Goal: Task Accomplishment & Management: Manage account settings

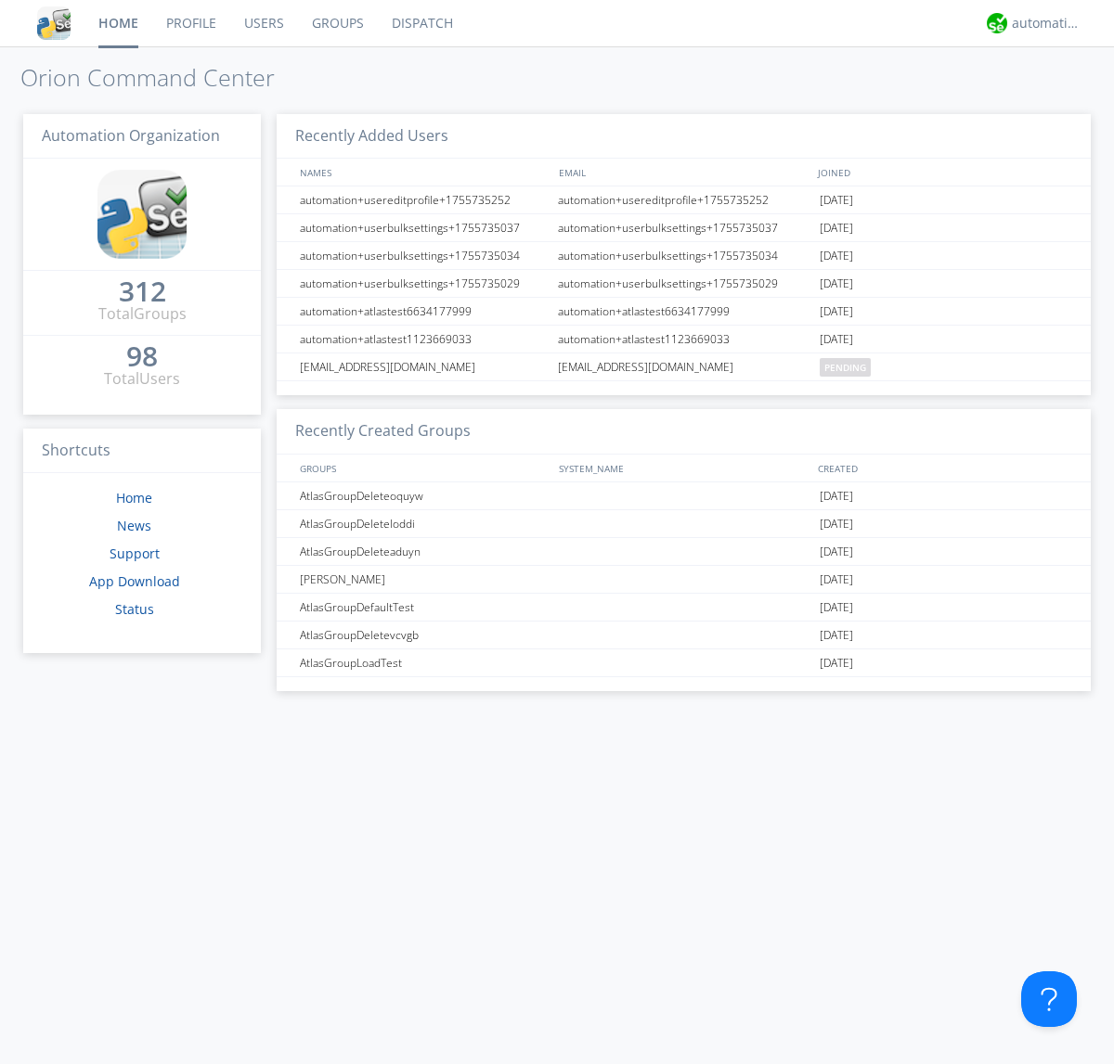
click at [336, 23] on link "Groups" at bounding box center [338, 23] width 80 height 46
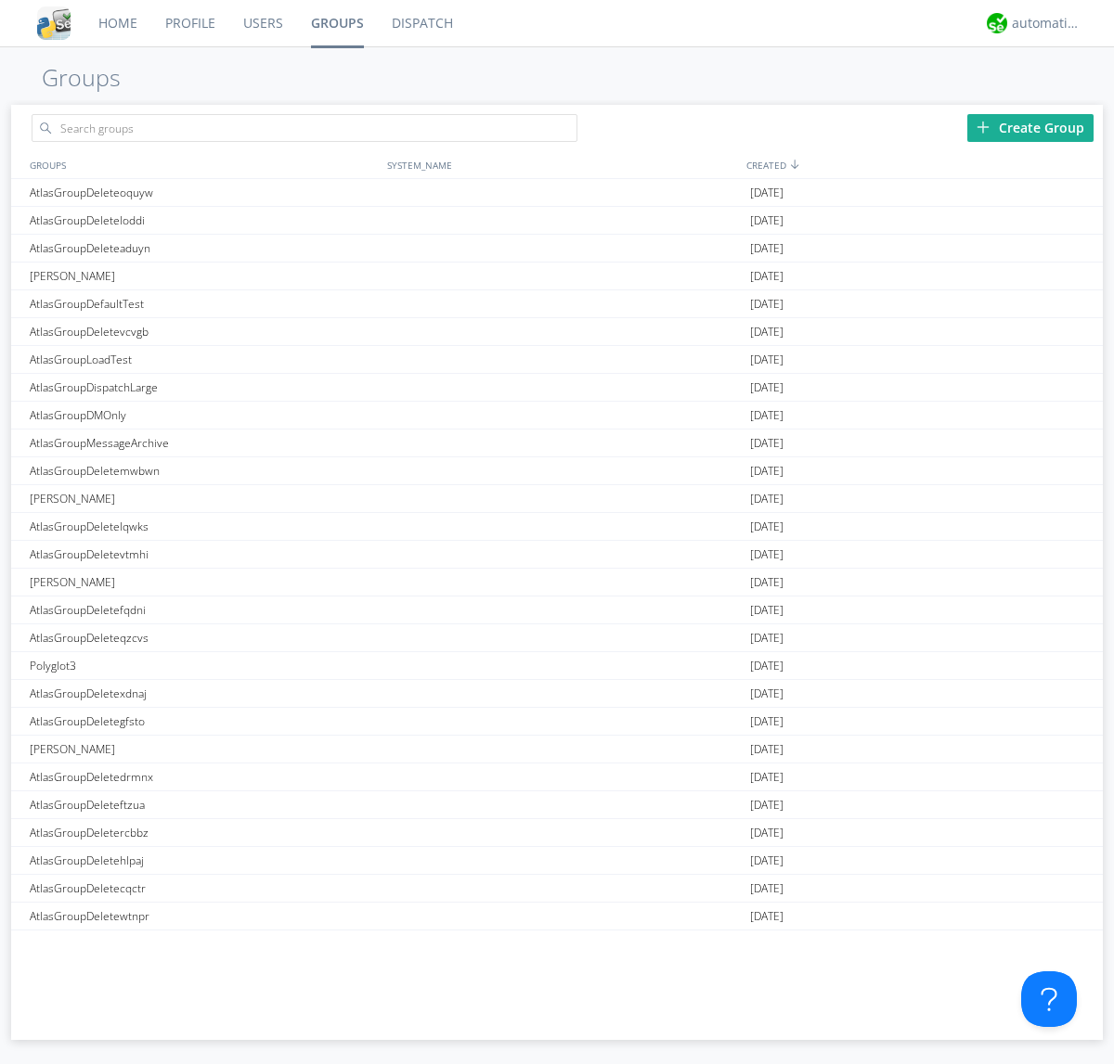
click at [1030, 127] on div "Create Group" at bounding box center [1030, 128] width 126 height 28
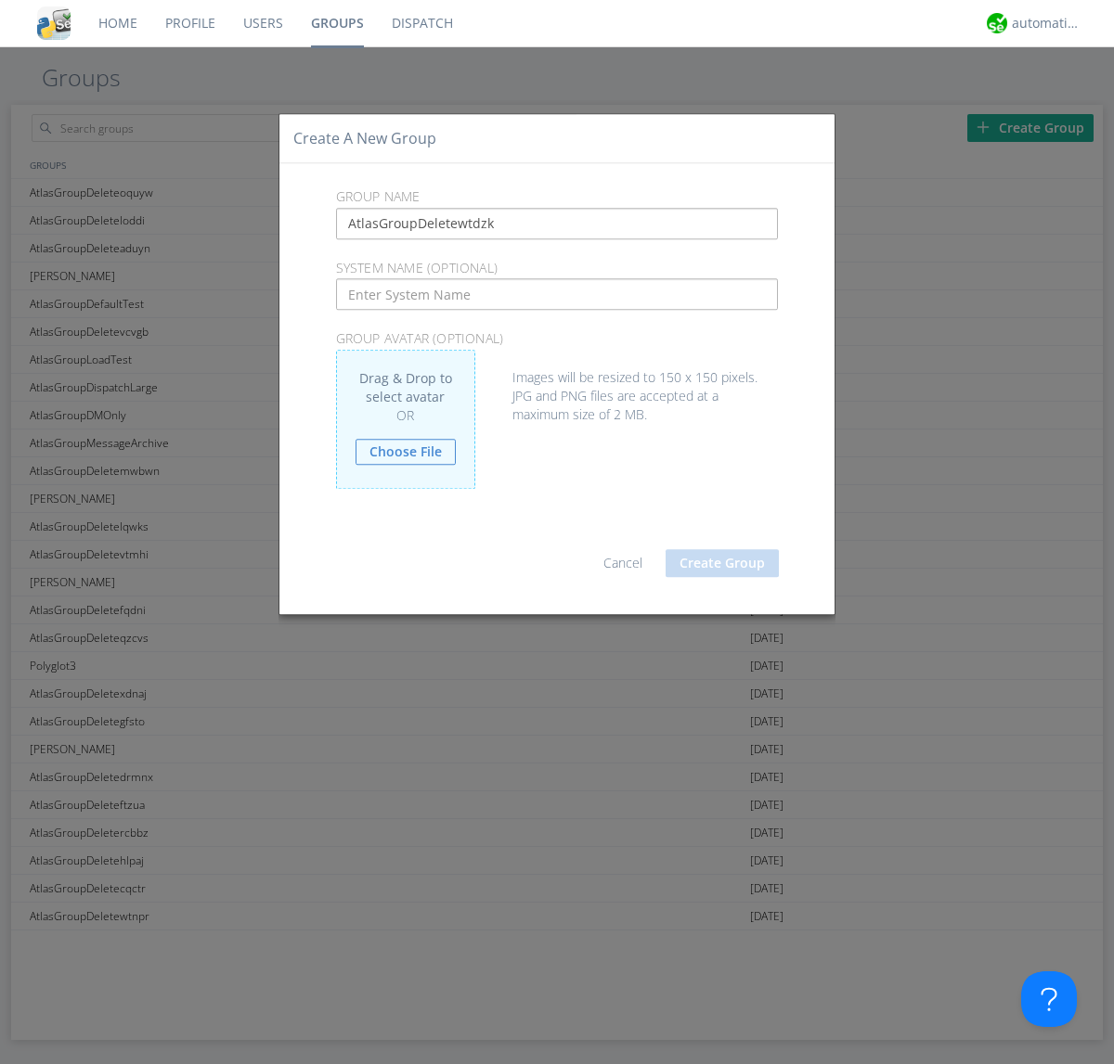
type input "AtlasGroupDeletewtdzk"
click at [722, 562] on button "Create Group" at bounding box center [721, 563] width 113 height 28
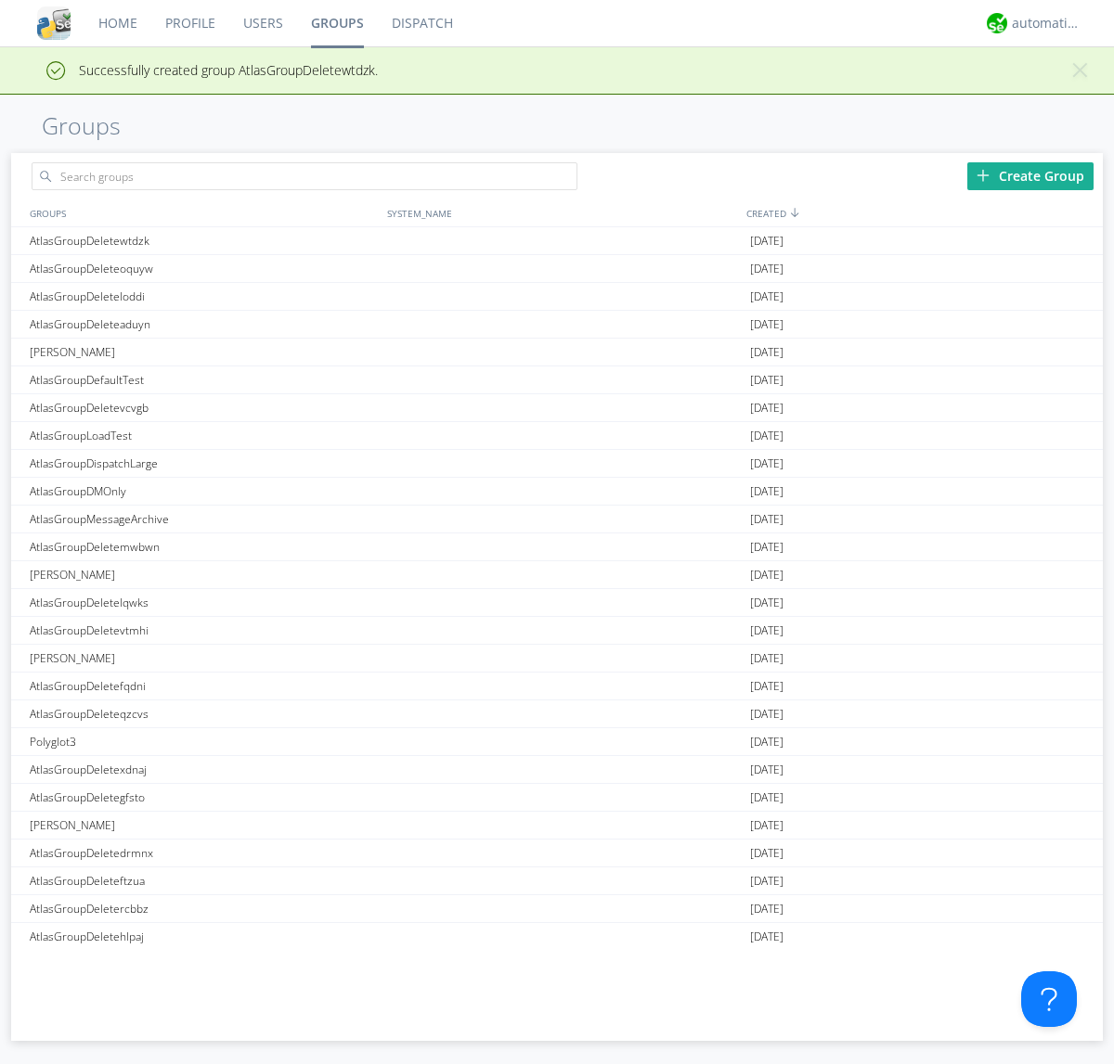
click at [336, 23] on link "Groups" at bounding box center [337, 23] width 81 height 46
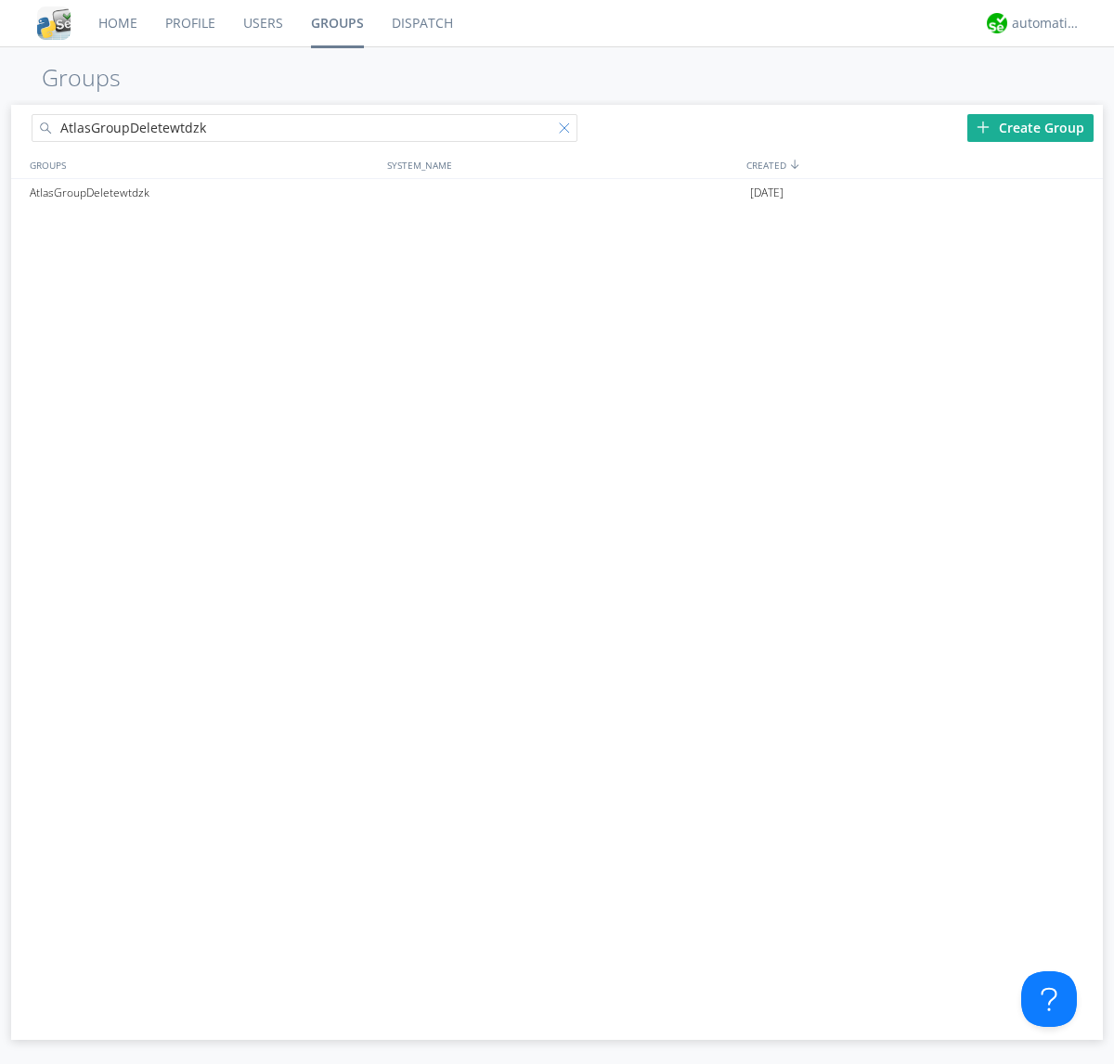
type input "AtlasGroupDeletewtdzk"
click at [568, 131] on div at bounding box center [568, 132] width 19 height 19
type input "AtlasGroupDeletewtdzk"
click at [1078, 193] on div at bounding box center [1079, 193] width 19 height 15
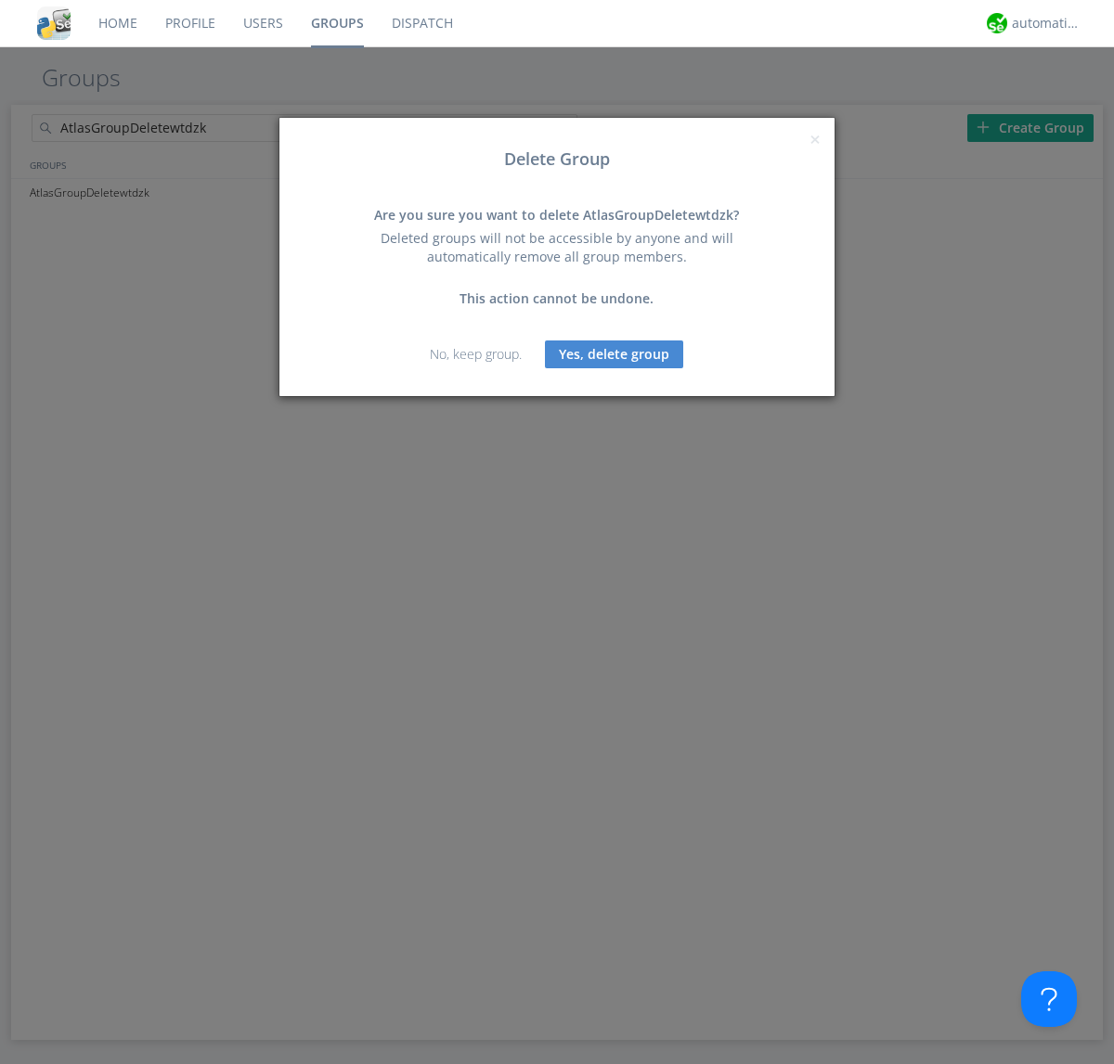
click at [614, 354] on button "Yes, delete group" at bounding box center [614, 355] width 138 height 28
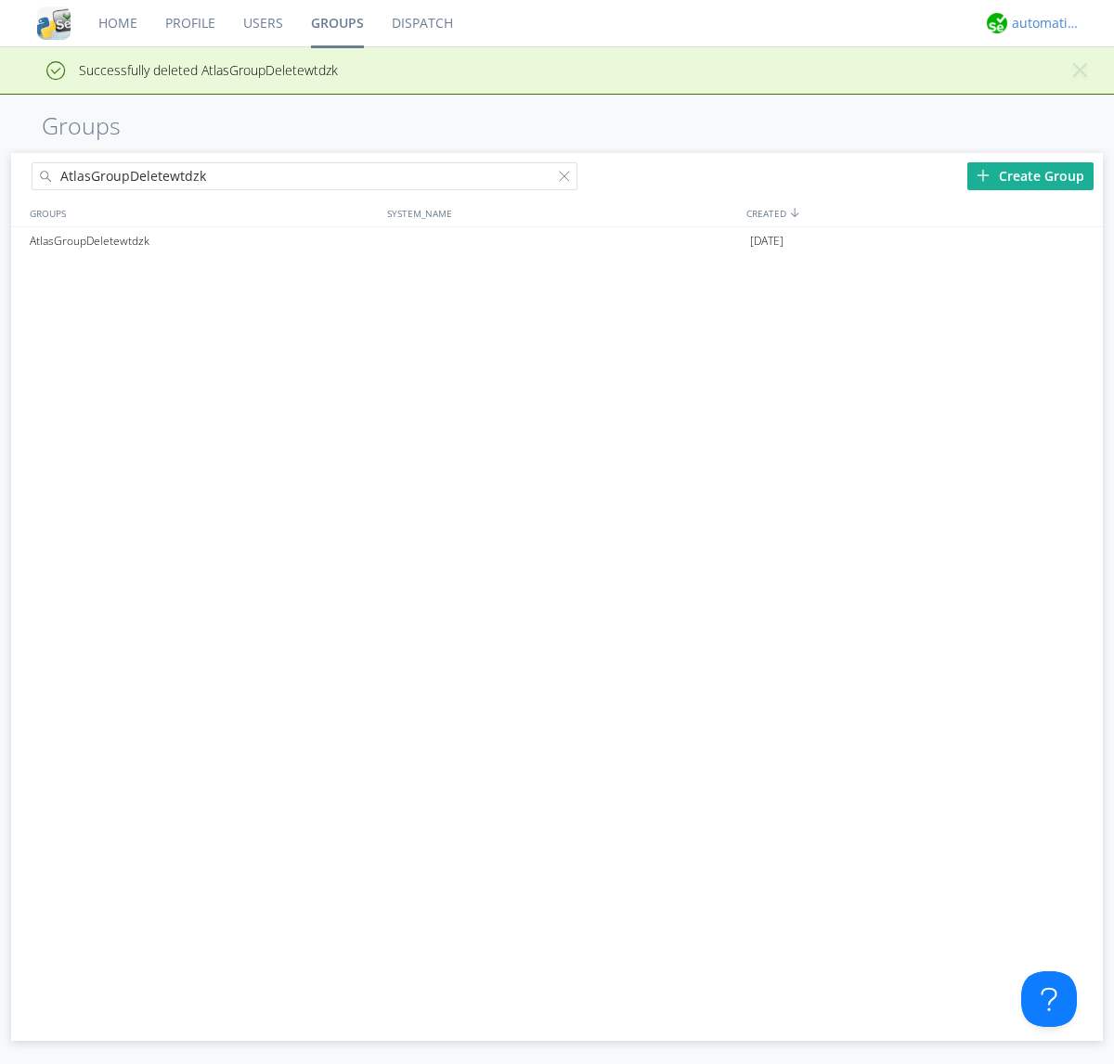
click at [1041, 23] on div "automation+atlas" at bounding box center [1047, 23] width 70 height 19
